Goal: Task Accomplishment & Management: Manage account settings

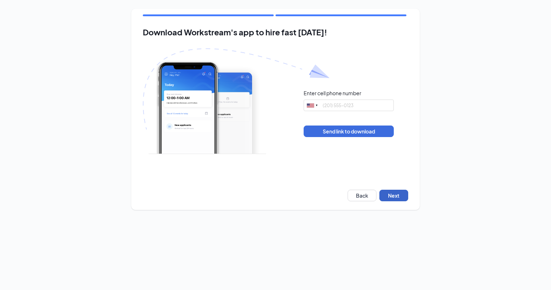
click at [398, 199] on button "Next" at bounding box center [393, 196] width 29 height 12
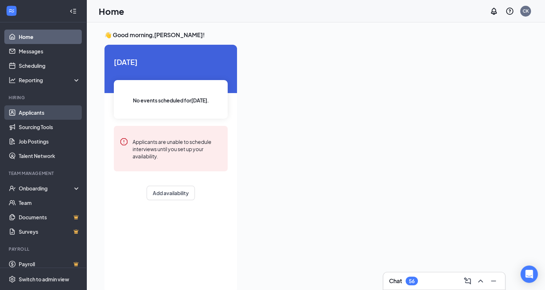
click at [39, 111] on link "Applicants" at bounding box center [50, 112] width 62 height 14
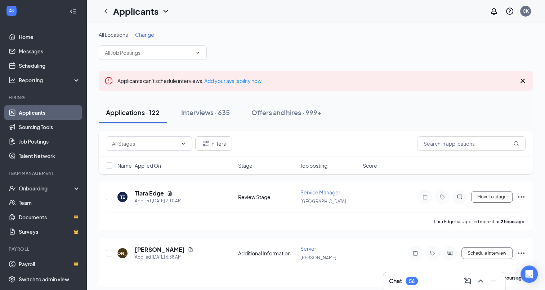
click at [141, 33] on span "Change" at bounding box center [144, 34] width 19 height 6
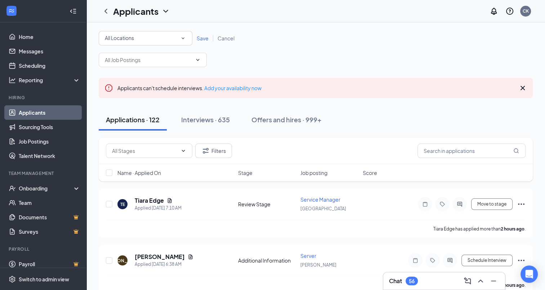
click at [184, 40] on icon "SmallChevronDown" at bounding box center [183, 38] width 6 height 6
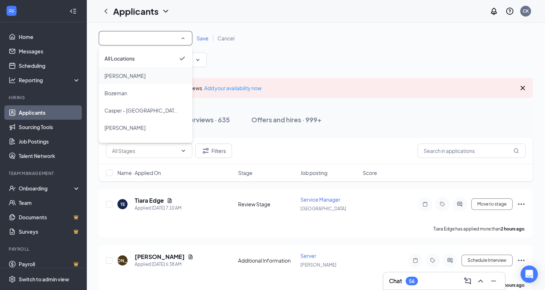
click at [124, 74] on div "[PERSON_NAME]" at bounding box center [145, 75] width 82 height 9
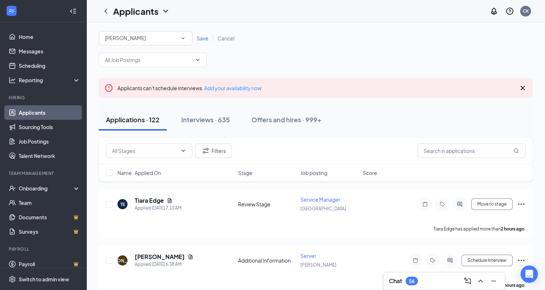
click at [204, 37] on span "Save" at bounding box center [203, 38] width 12 height 6
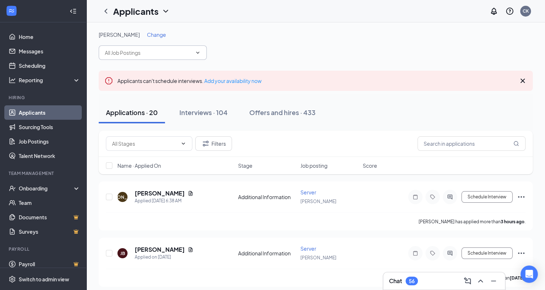
click at [200, 54] on icon "ChevronDown" at bounding box center [198, 53] width 6 height 6
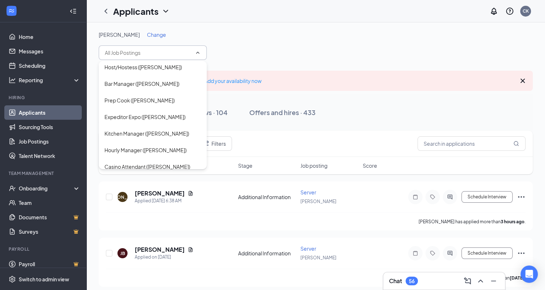
scroll to position [89, 0]
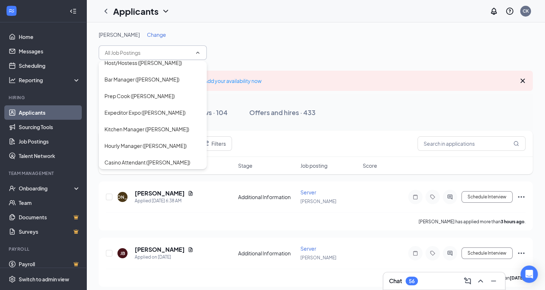
click at [129, 131] on div "Kitchen Manager ([PERSON_NAME])" at bounding box center [146, 129] width 85 height 8
type input "Kitchen Manager ([PERSON_NAME])"
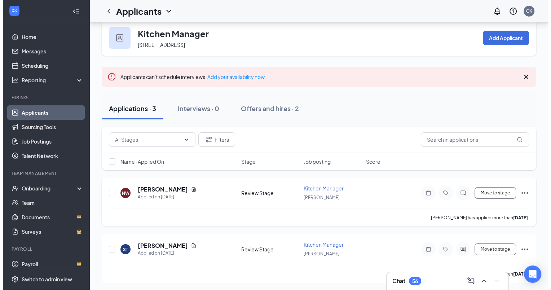
scroll to position [11, 0]
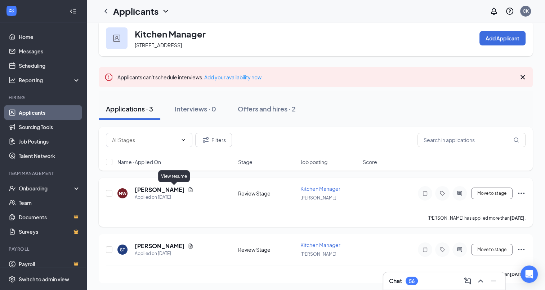
click at [189, 190] on icon "Document" at bounding box center [191, 189] width 4 height 5
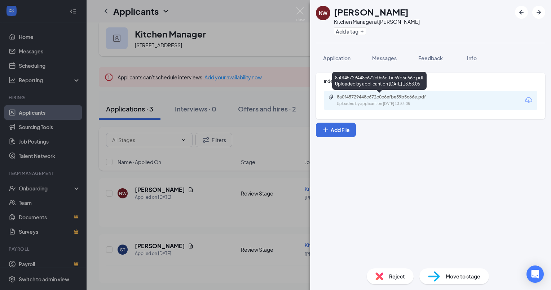
click at [355, 94] on div "8a0f45729448c672c0c6efbe59b5c66e.pdf" at bounding box center [387, 97] width 101 height 6
click at [343, 96] on div "8a0f45729448c672c0c6efbe59b5c66e.pdf" at bounding box center [387, 97] width 101 height 6
